Goal: Understand process/instructions: Learn how to perform a task or action

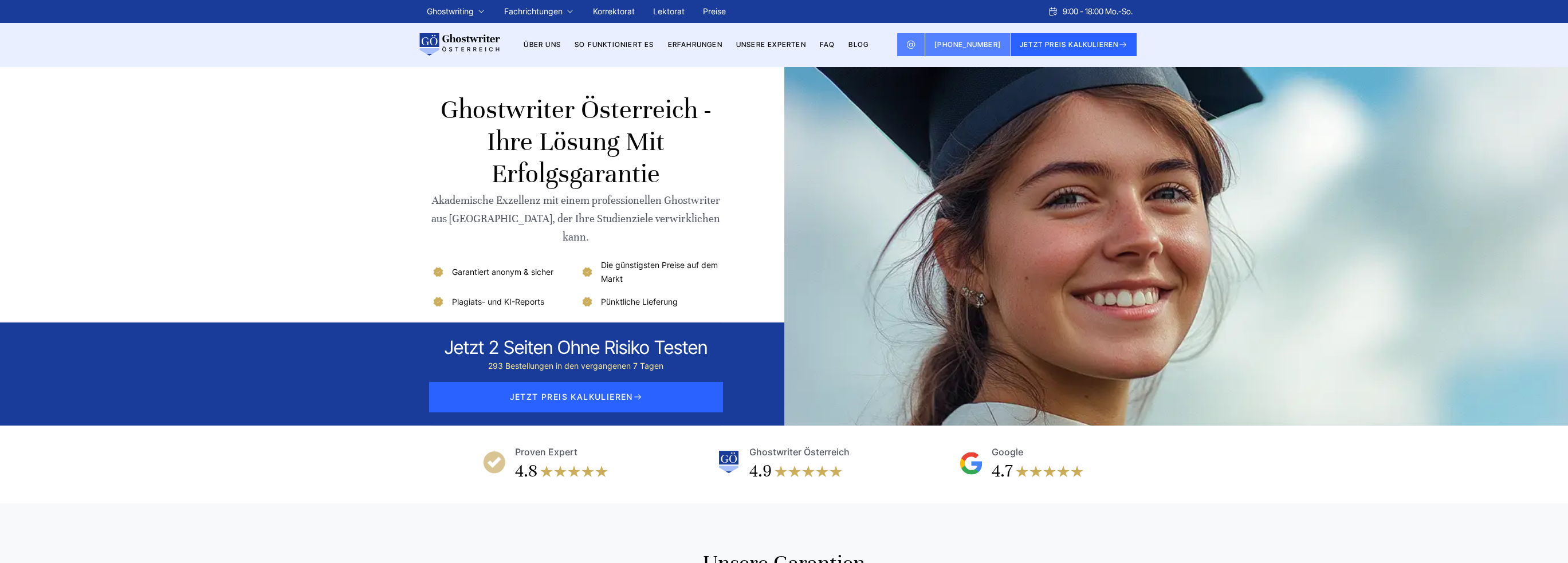
click at [608, 43] on link "So funktioniert es" at bounding box center [614, 44] width 80 height 9
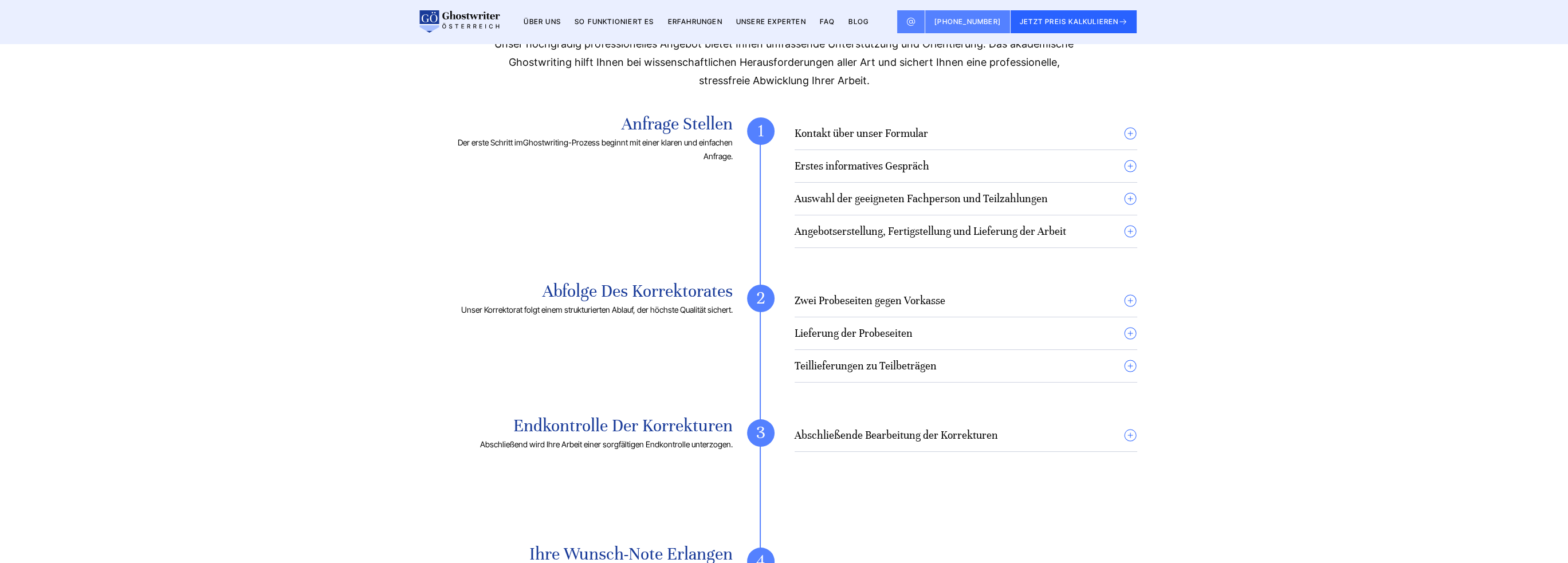
scroll to position [802, 0]
click at [1129, 164] on summary "Erstes informatives Gespräch" at bounding box center [965, 165] width 343 height 14
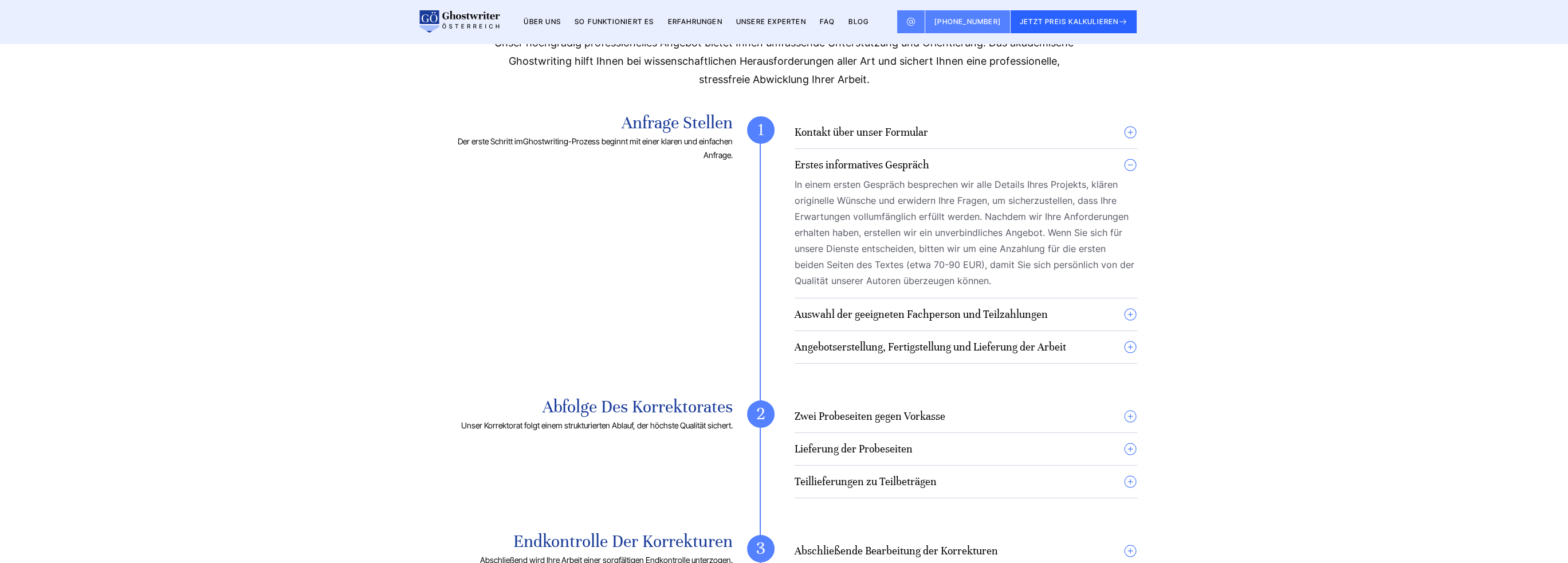
click at [1129, 164] on summary "Erstes informatives Gespräch" at bounding box center [965, 165] width 343 height 14
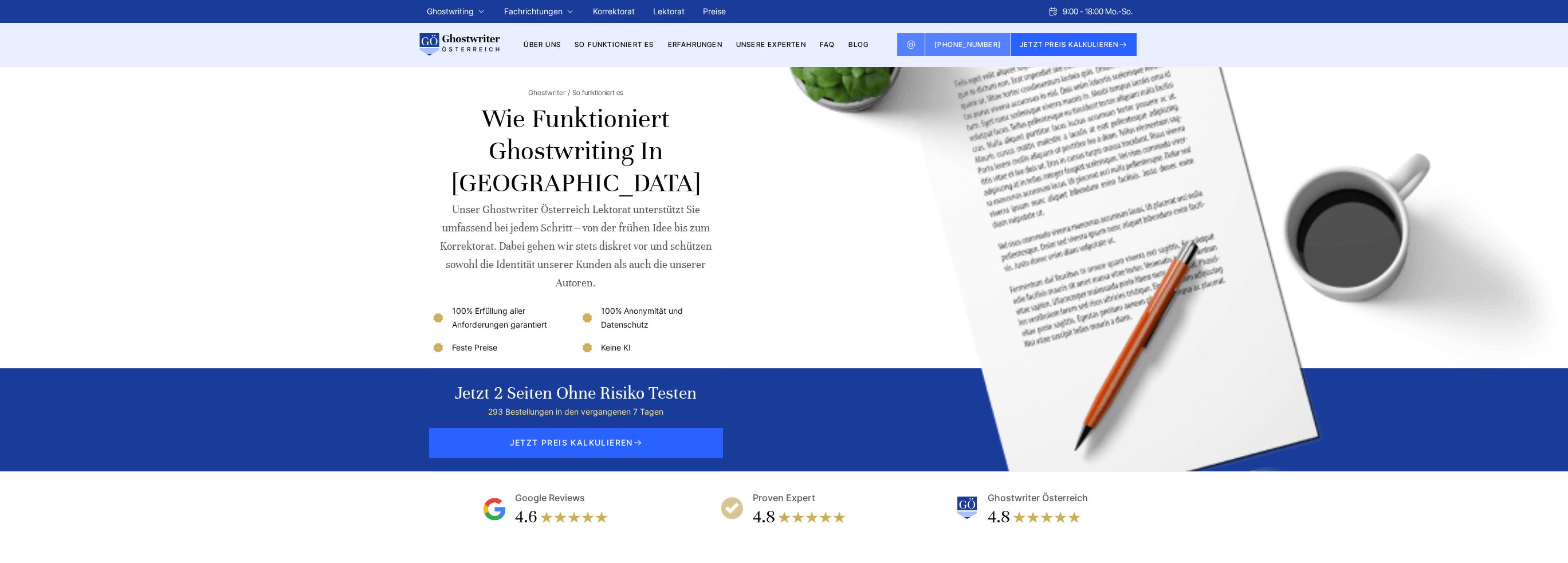
scroll to position [0, 0]
click at [552, 46] on link "Über uns" at bounding box center [542, 44] width 37 height 9
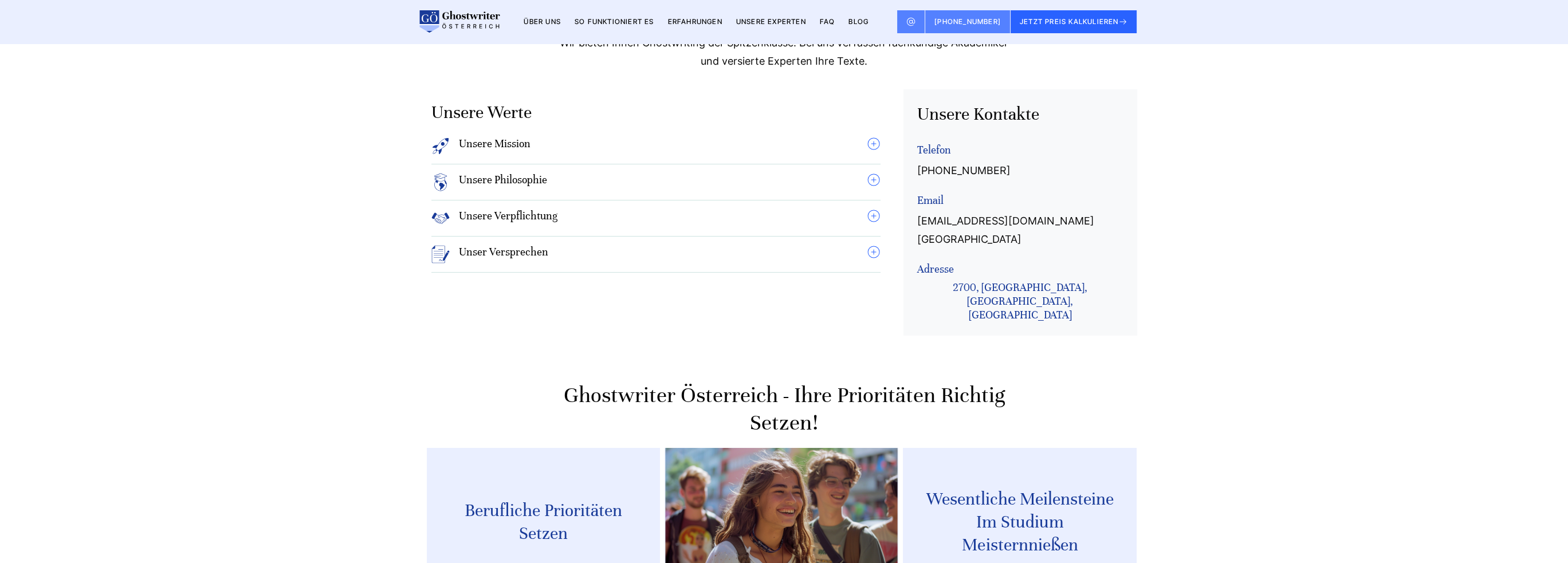
scroll to position [954, 0]
